Goal: Find specific page/section: Find specific page/section

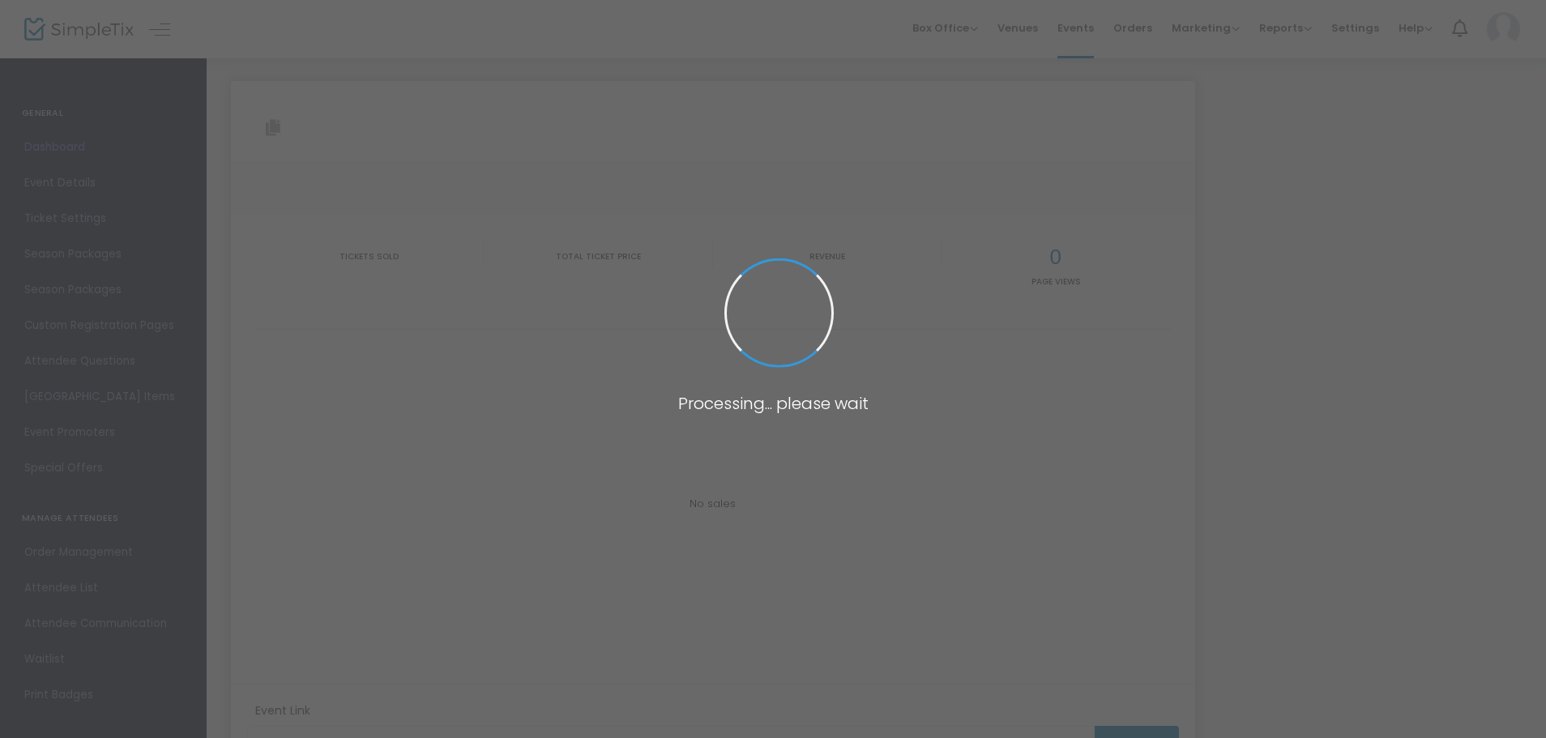
type input "[URL][DOMAIN_NAME]"
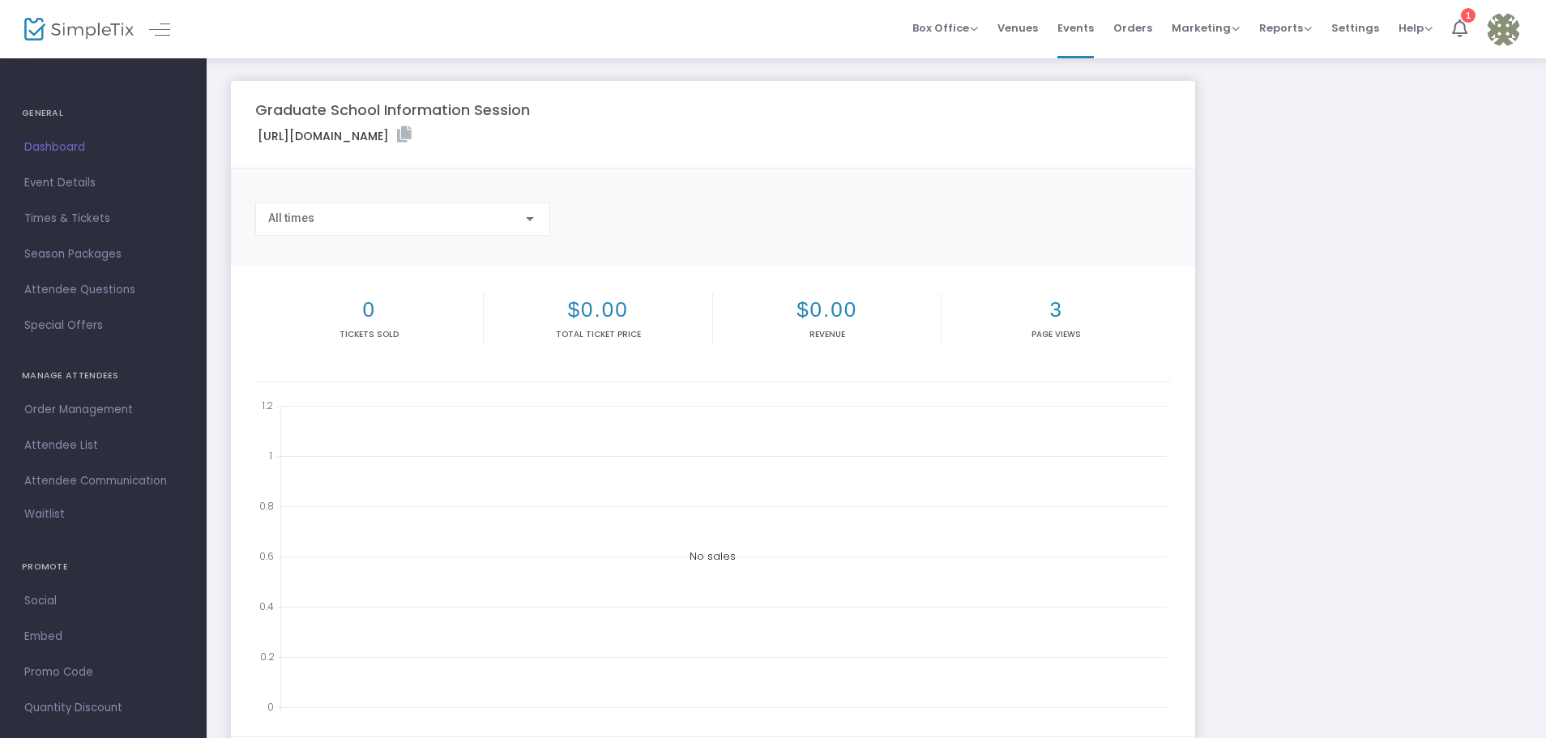
click at [73, 35] on img at bounding box center [78, 30] width 109 height 24
